Goal: Task Accomplishment & Management: Manage account settings

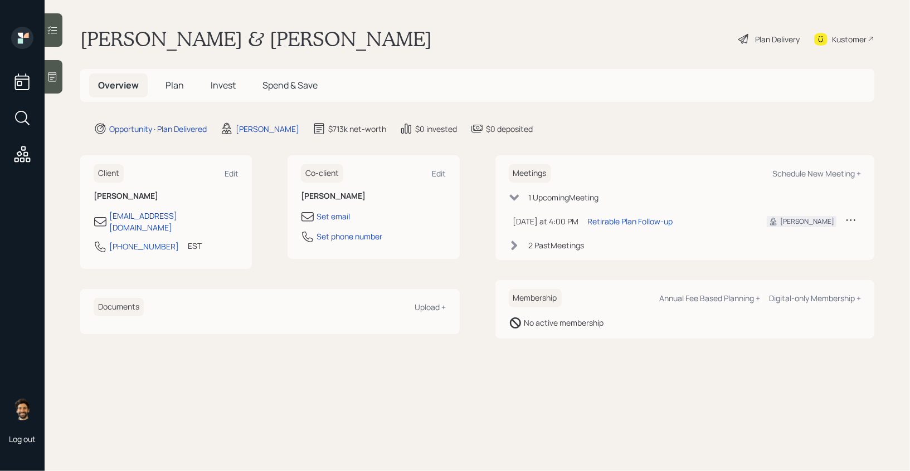
click at [170, 90] on span "Plan" at bounding box center [174, 85] width 18 height 12
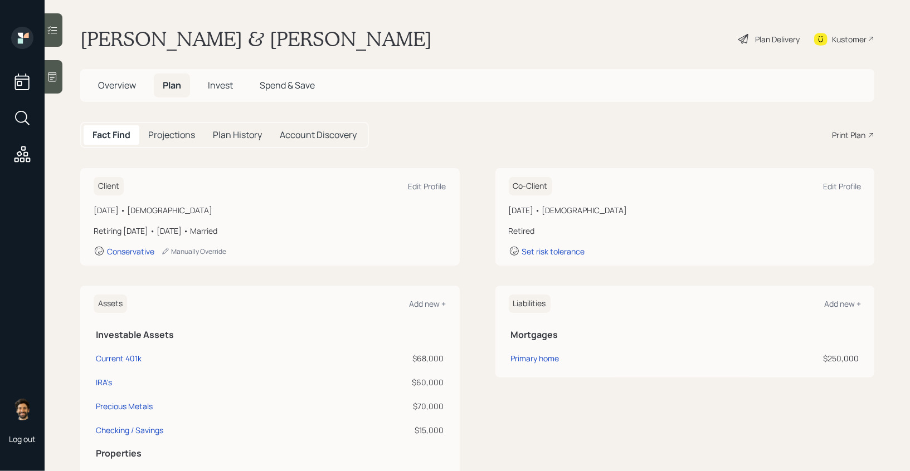
click at [216, 91] on span "Invest" at bounding box center [220, 85] width 25 height 12
